Goal: Find specific page/section: Find specific page/section

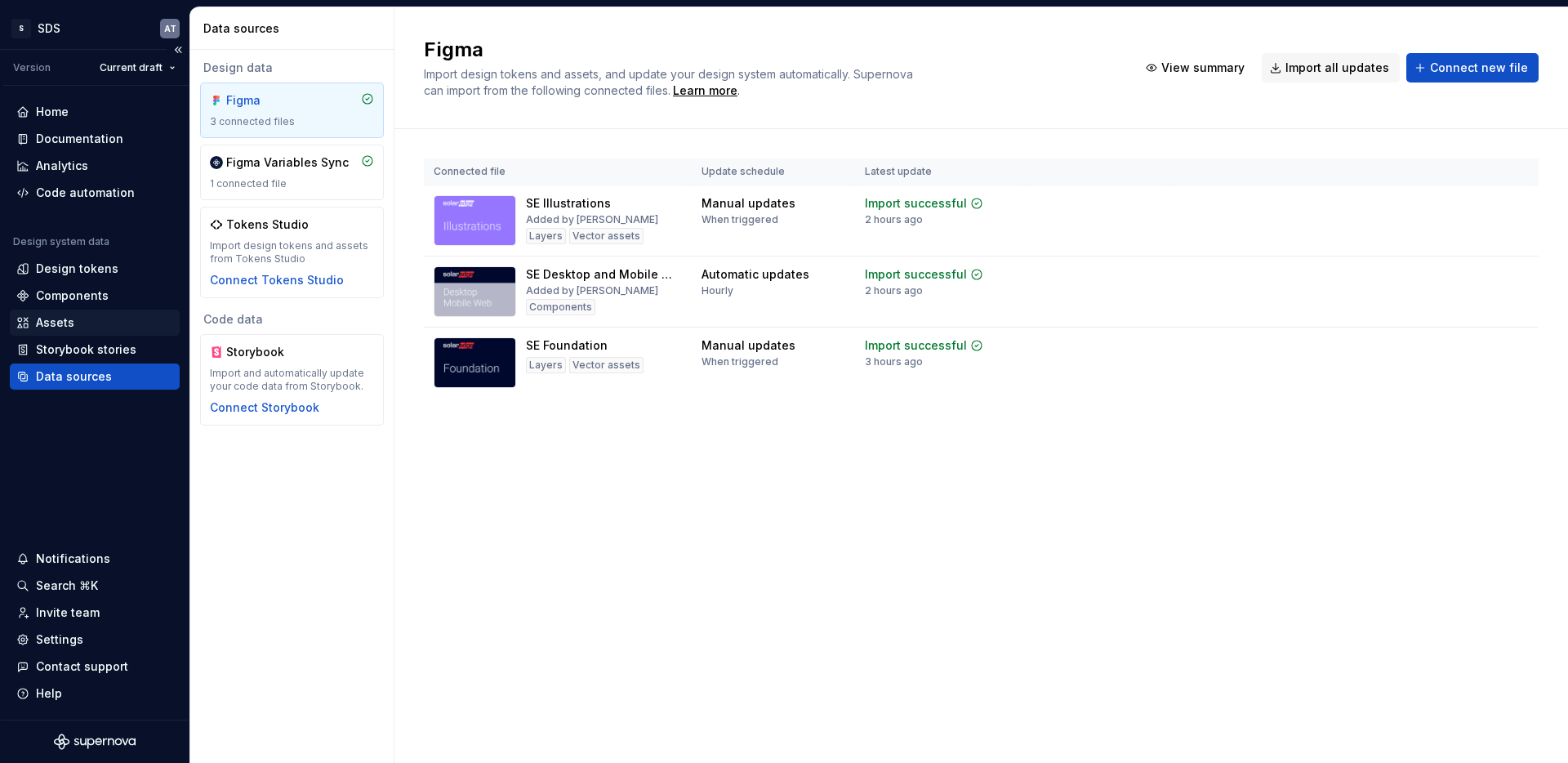
click at [61, 318] on div "Assets" at bounding box center [55, 322] width 38 height 17
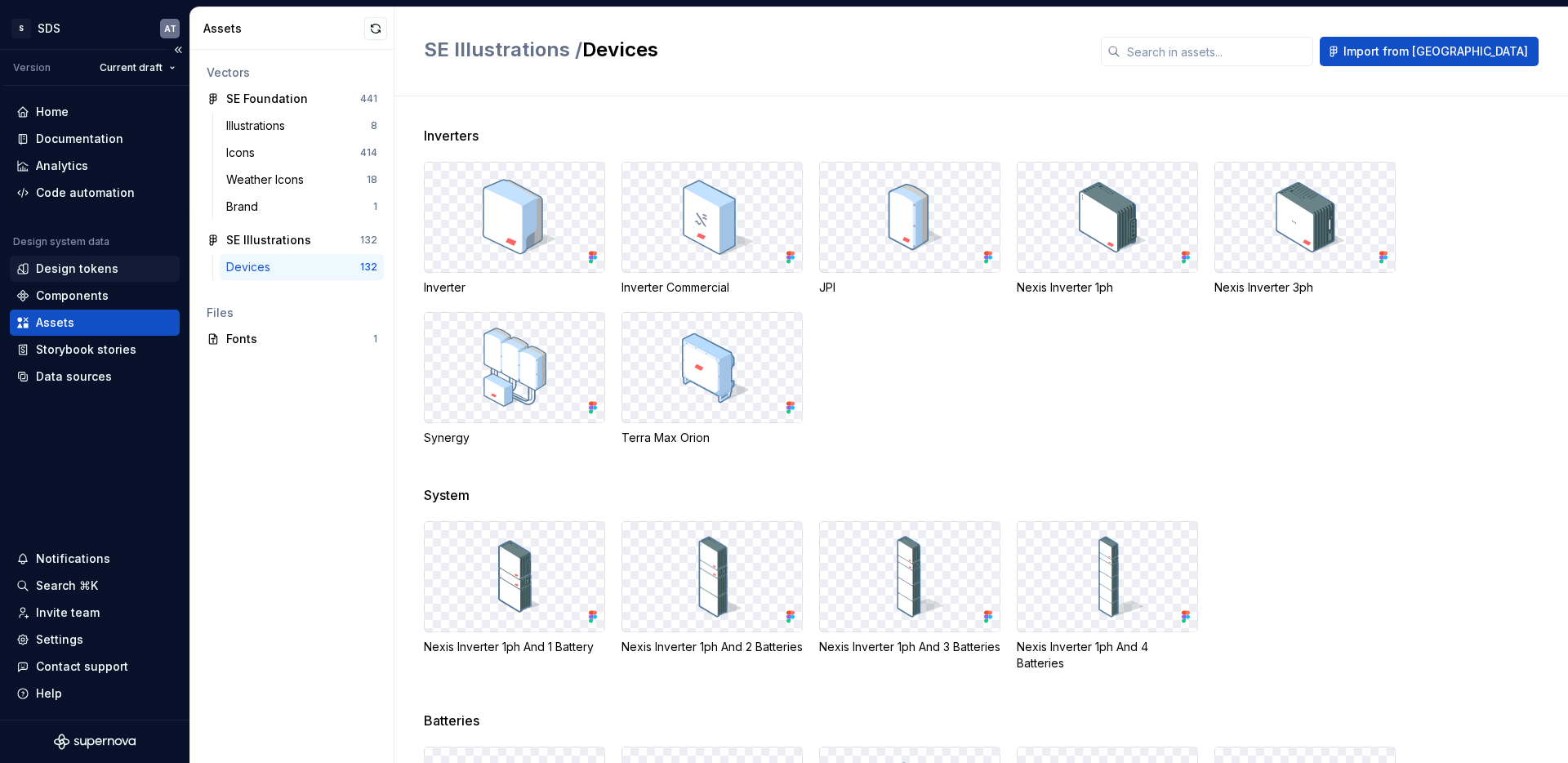
click at [90, 266] on div "Design tokens" at bounding box center [77, 268] width 83 height 17
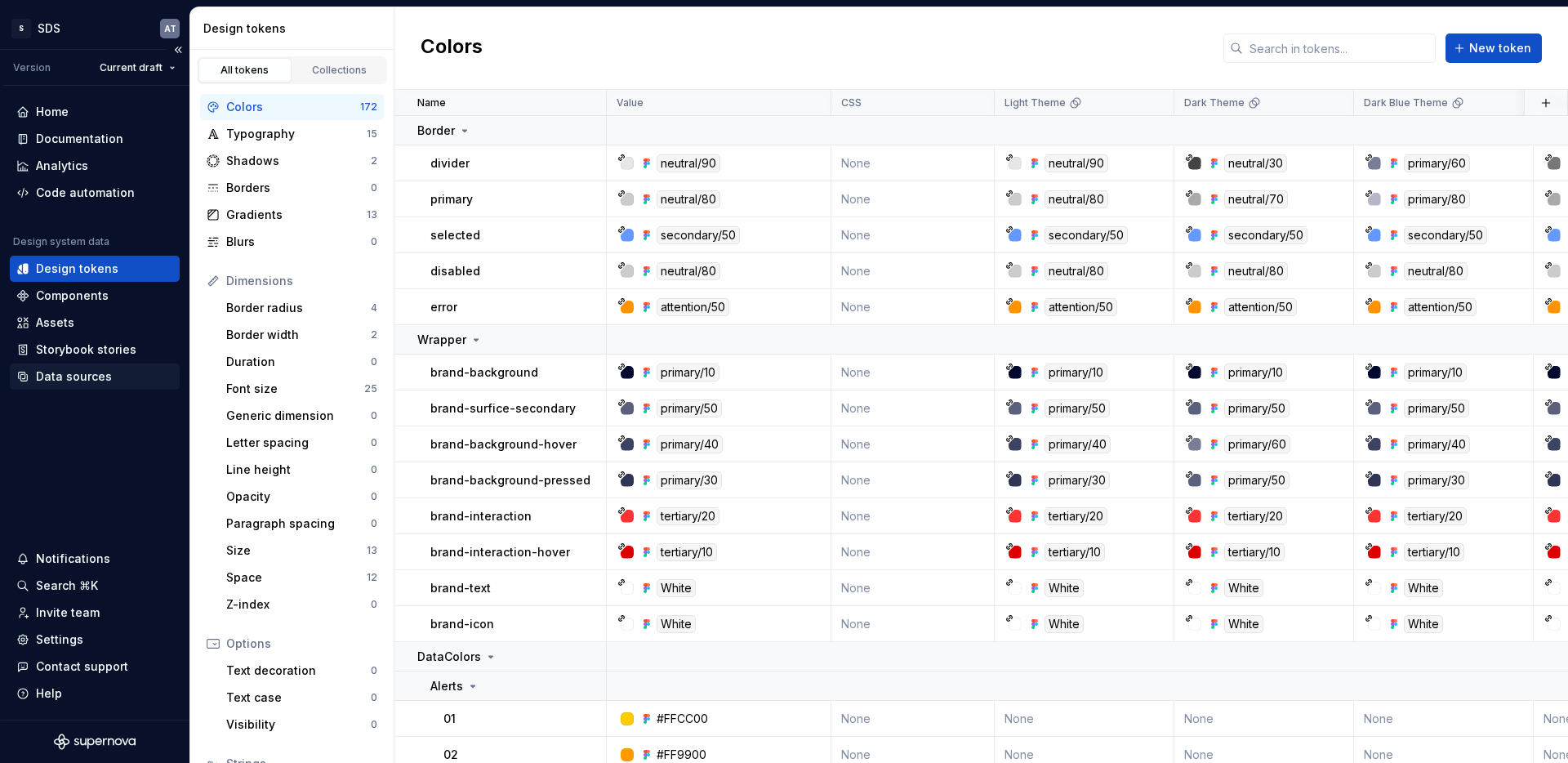
click at [61, 380] on div "Data sources" at bounding box center [74, 376] width 76 height 17
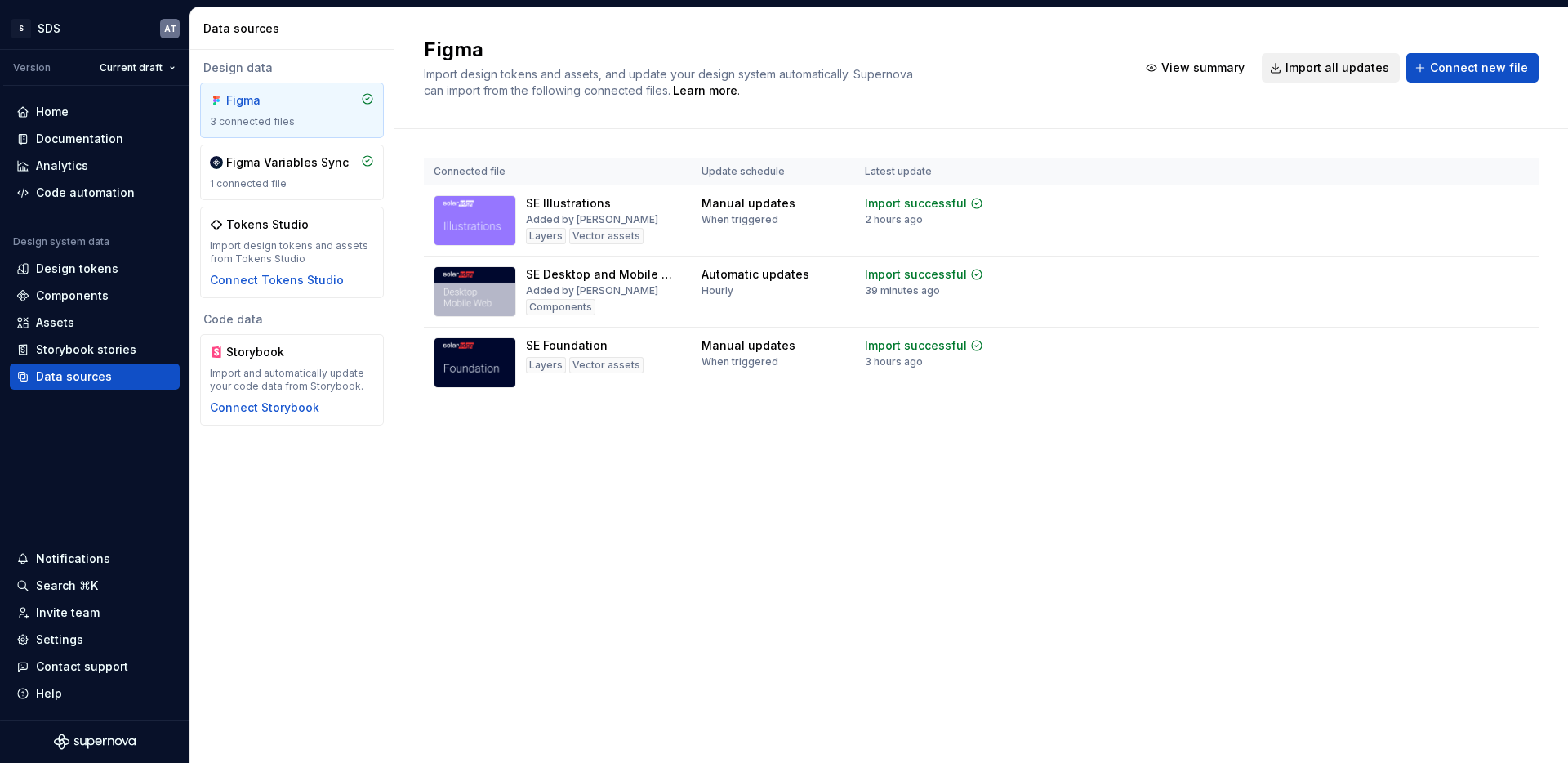
click at [1294, 69] on button "Import all updates" at bounding box center [1331, 67] width 138 height 29
click at [1318, 70] on span "Import all updates" at bounding box center [1337, 68] width 104 height 17
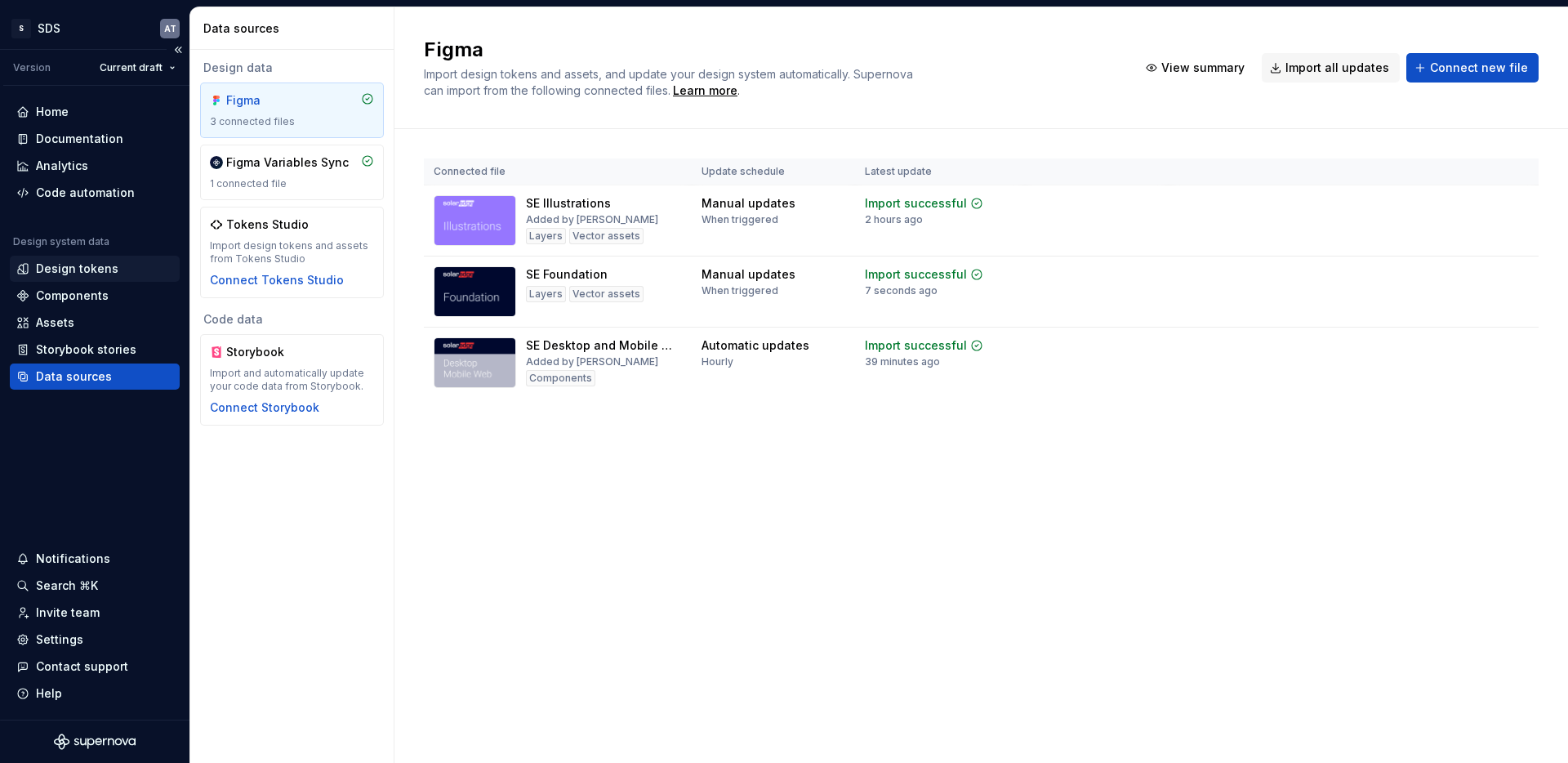
click at [85, 265] on div "Design tokens" at bounding box center [77, 268] width 83 height 17
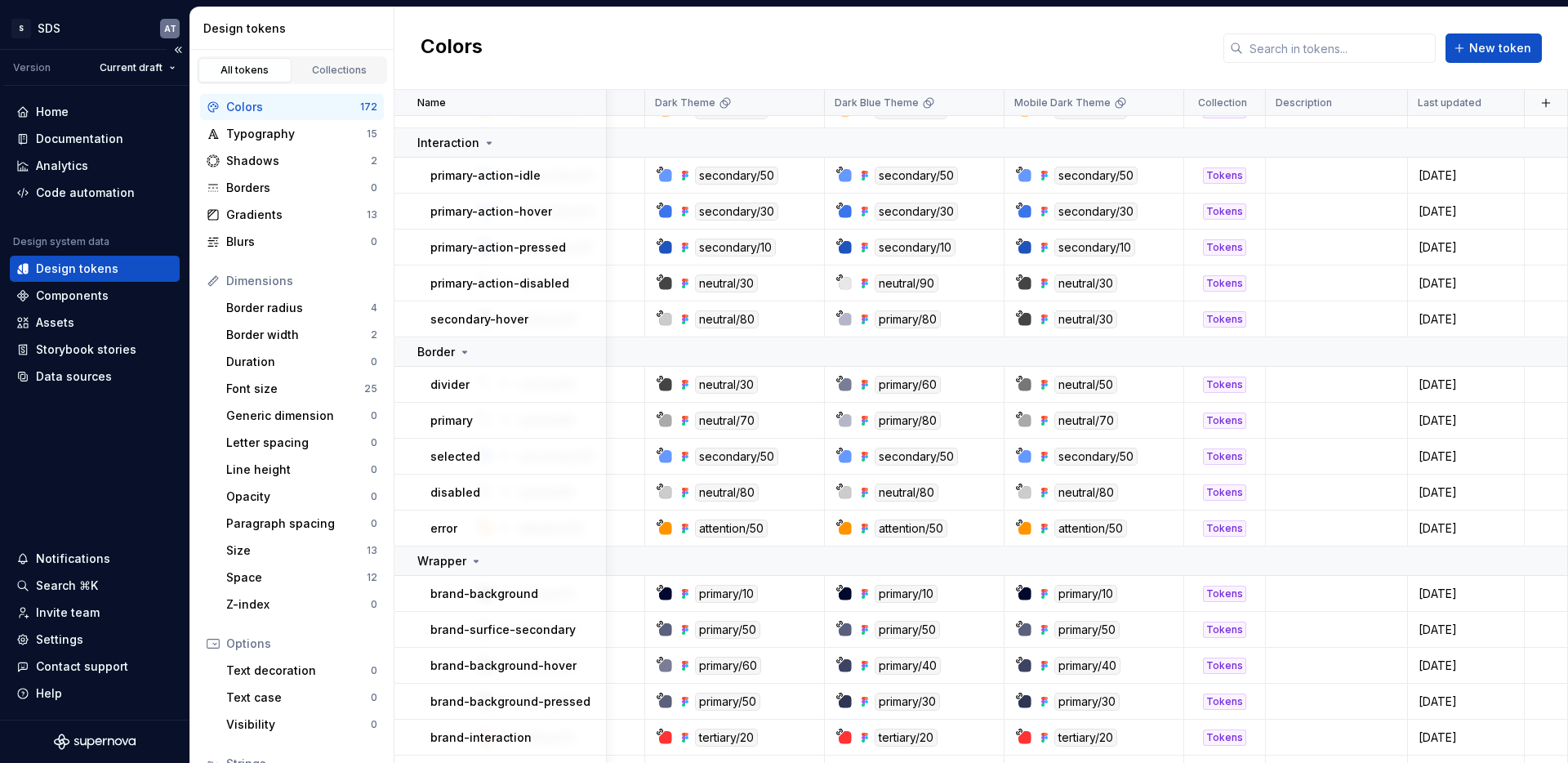
scroll to position [6173, 530]
